Goal: Transaction & Acquisition: Obtain resource

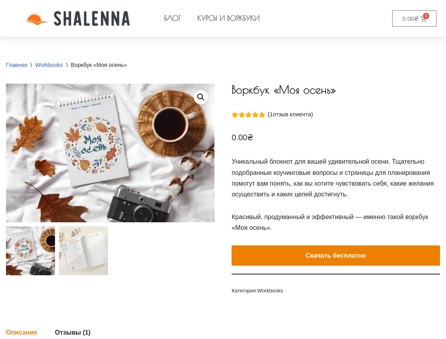
click at [377, 256] on e-page-transition at bounding box center [223, 169] width 446 height 339
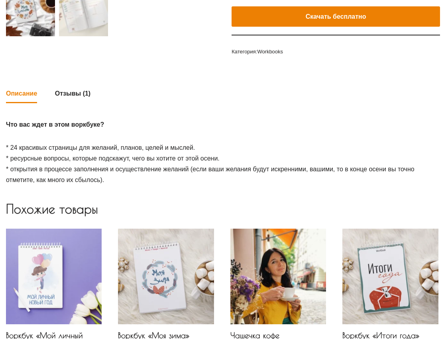
scroll to position [119, 0]
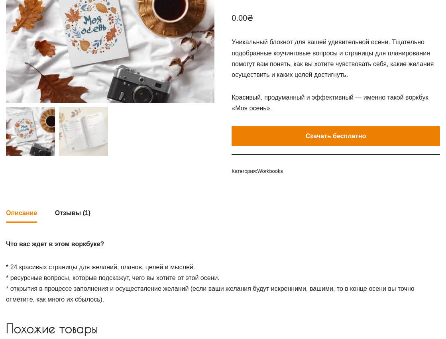
click at [330, 129] on button "Скачать бесплатно" at bounding box center [335, 136] width 208 height 21
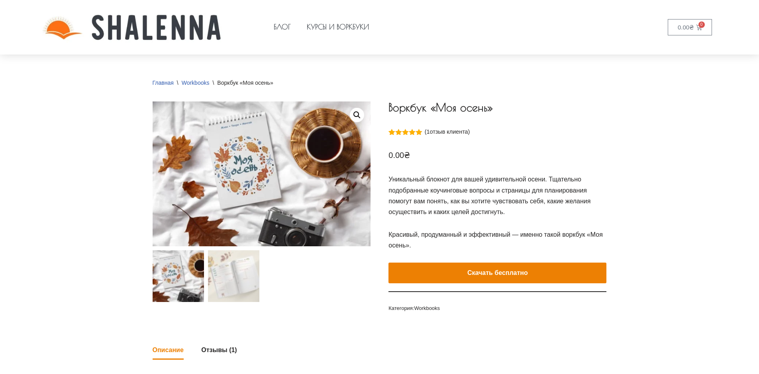
click at [560, 274] on e-page-transition at bounding box center [379, 187] width 759 height 374
click at [477, 274] on e-page-transition at bounding box center [379, 187] width 759 height 374
click at [480, 271] on e-page-transition at bounding box center [379, 187] width 759 height 374
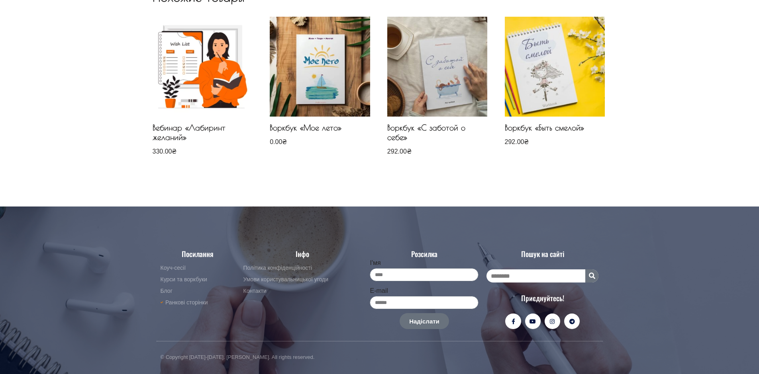
scroll to position [470, 0]
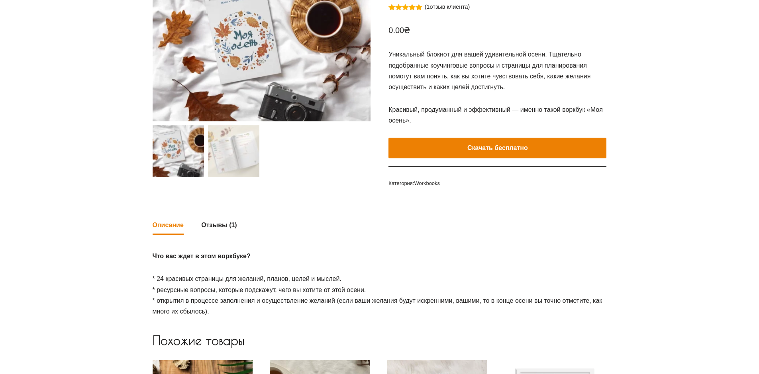
scroll to position [41, 0]
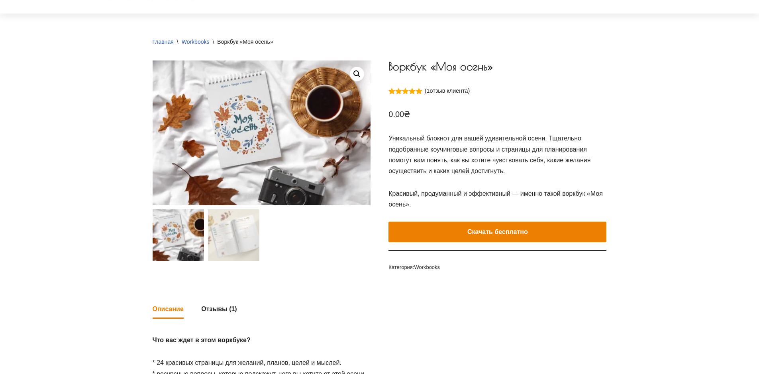
click at [508, 227] on e-page-transition at bounding box center [379, 187] width 759 height 374
click at [492, 230] on button "Скачать бесплатно" at bounding box center [497, 232] width 218 height 21
